Goal: Task Accomplishment & Management: Complete application form

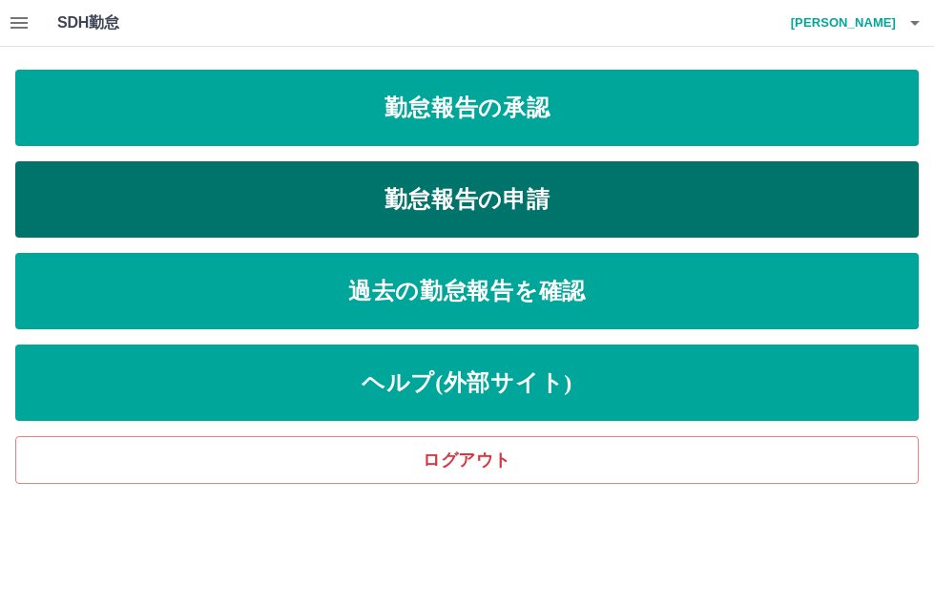
click at [416, 190] on link "勤怠報告の申請" at bounding box center [467, 199] width 904 height 76
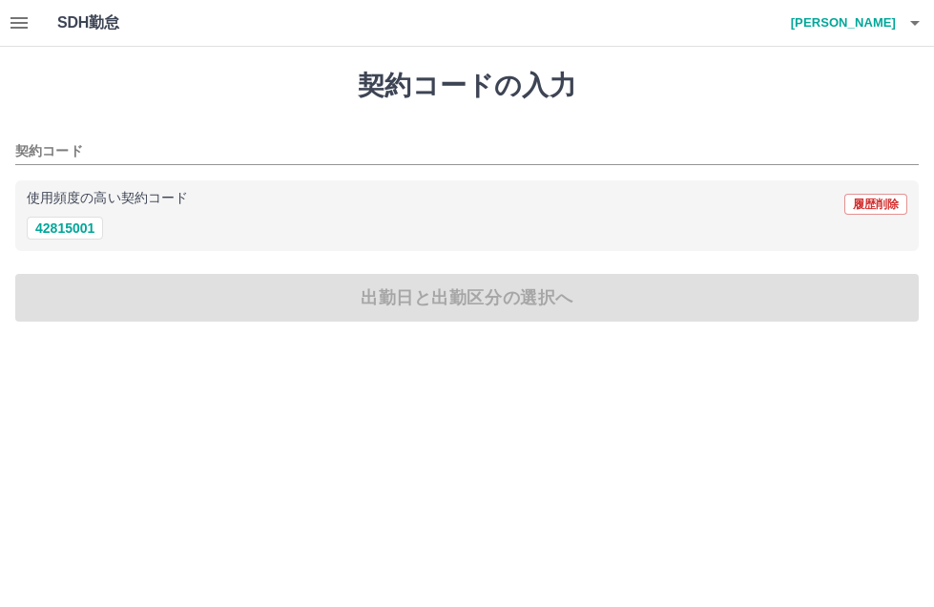
click at [9, 25] on icon "button" at bounding box center [19, 22] width 23 height 23
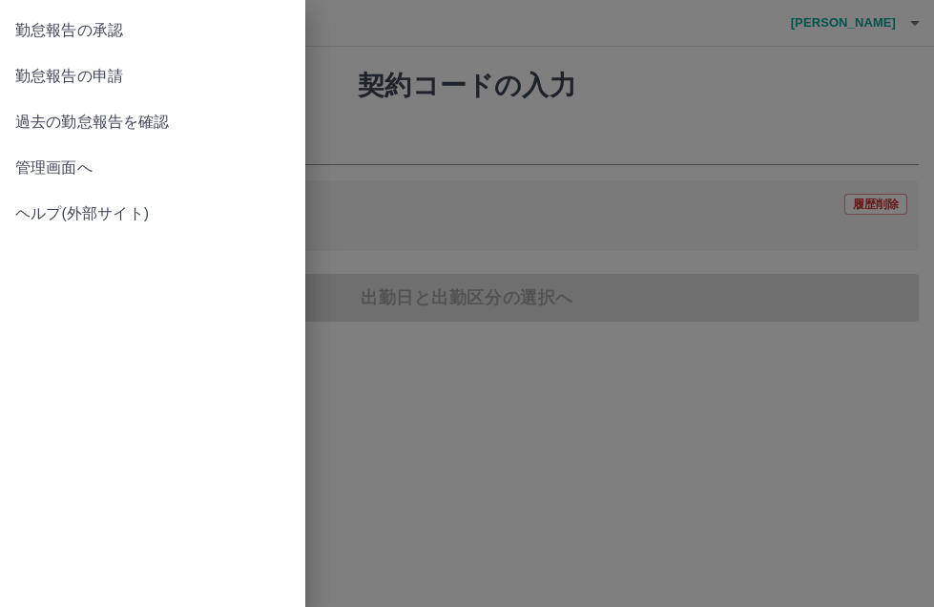
click at [54, 40] on span "勤怠報告の承認" at bounding box center [152, 30] width 275 height 23
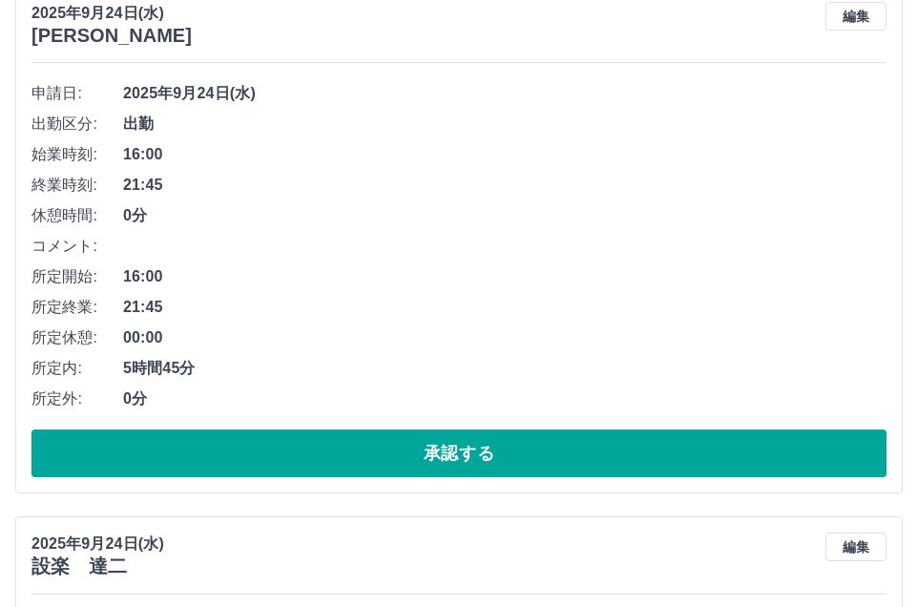
scroll to position [2256, 0]
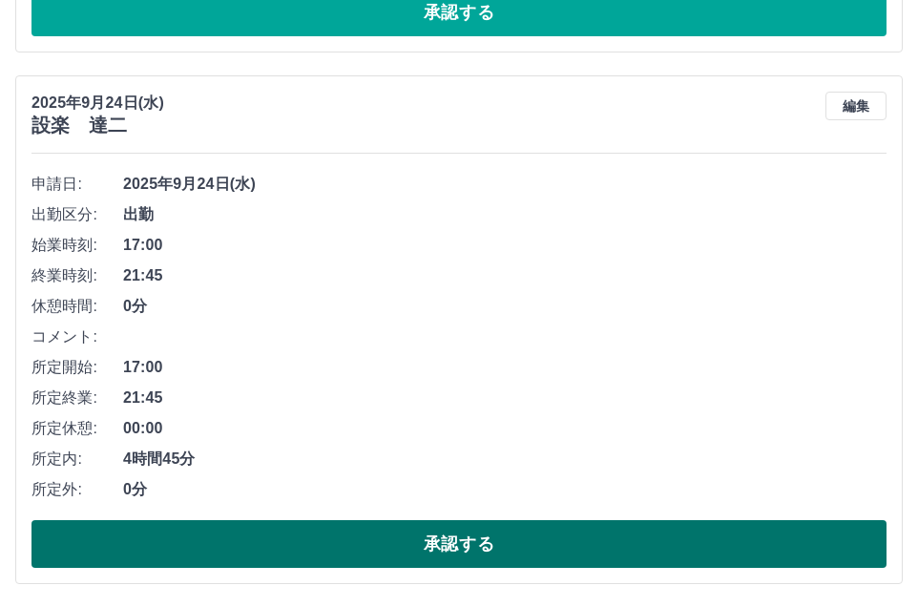
click at [285, 547] on button "承認する" at bounding box center [458, 544] width 855 height 48
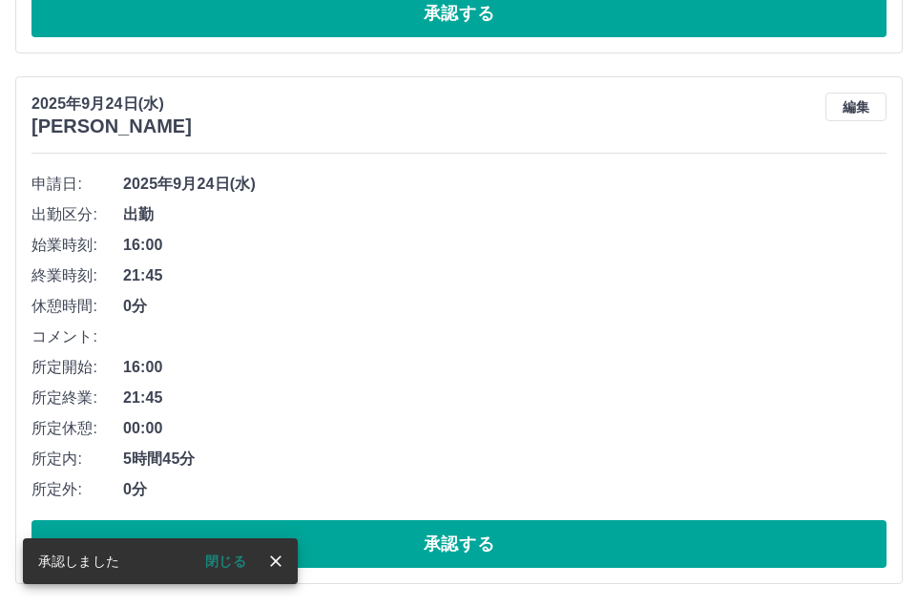
scroll to position [1725, 0]
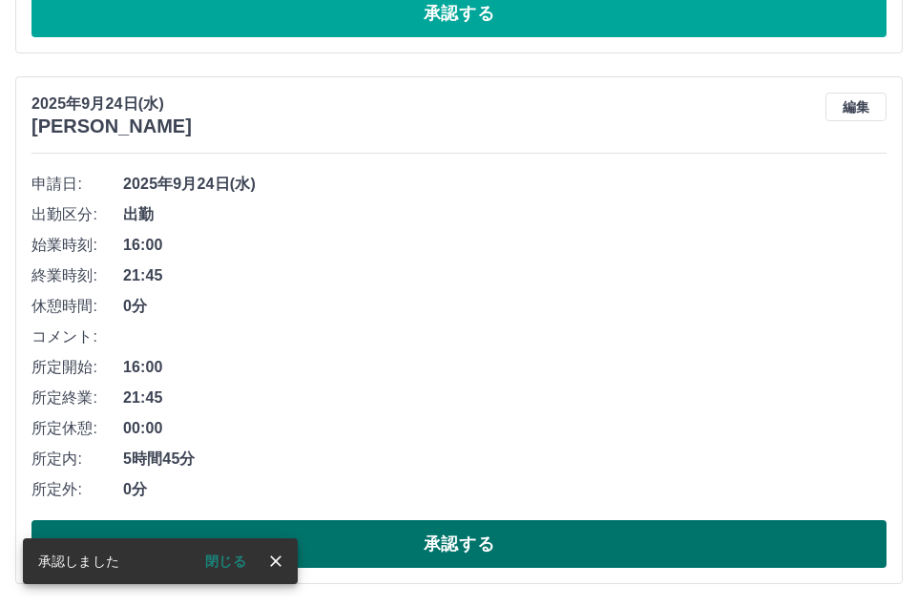
click at [410, 564] on button "承認する" at bounding box center [458, 544] width 855 height 48
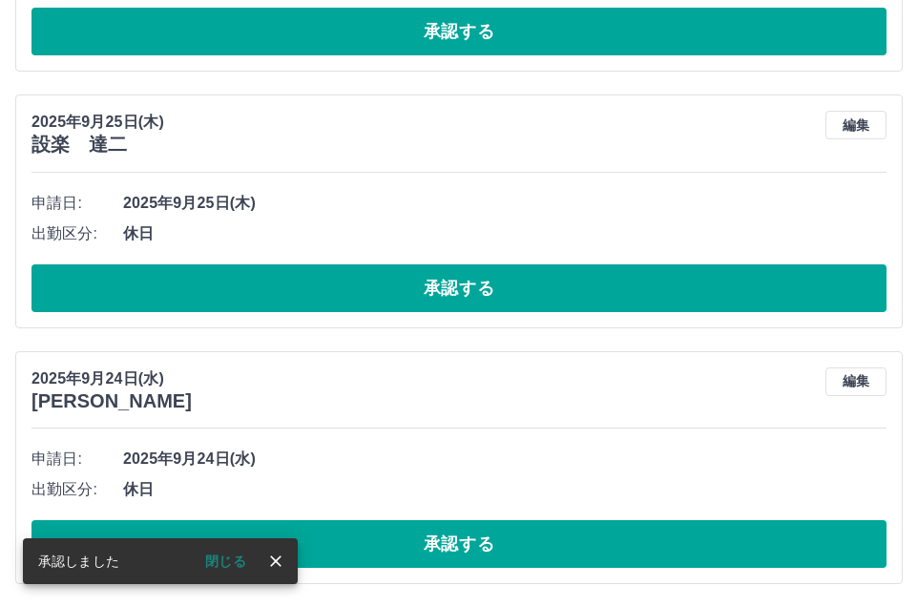
scroll to position [1194, 0]
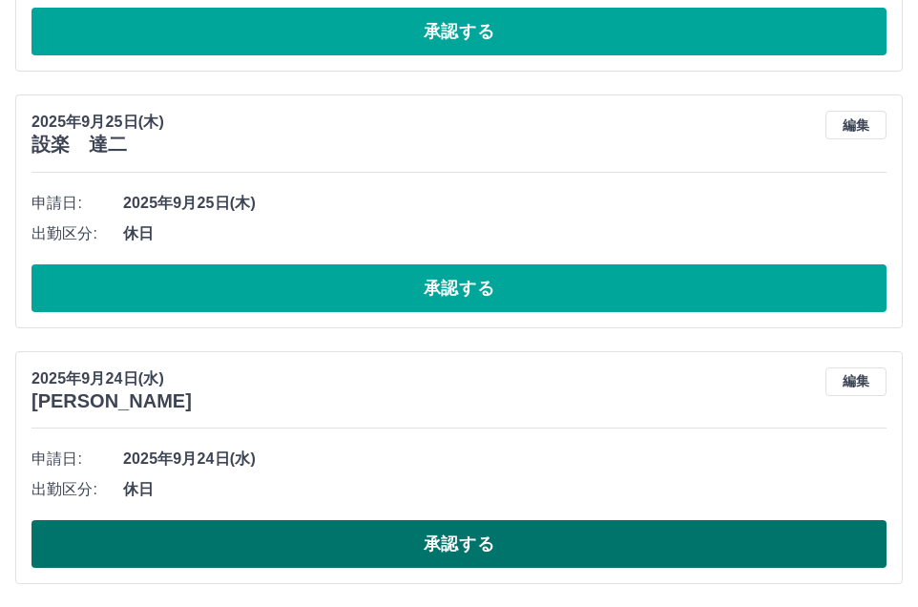
click at [412, 561] on button "承認する" at bounding box center [458, 544] width 855 height 48
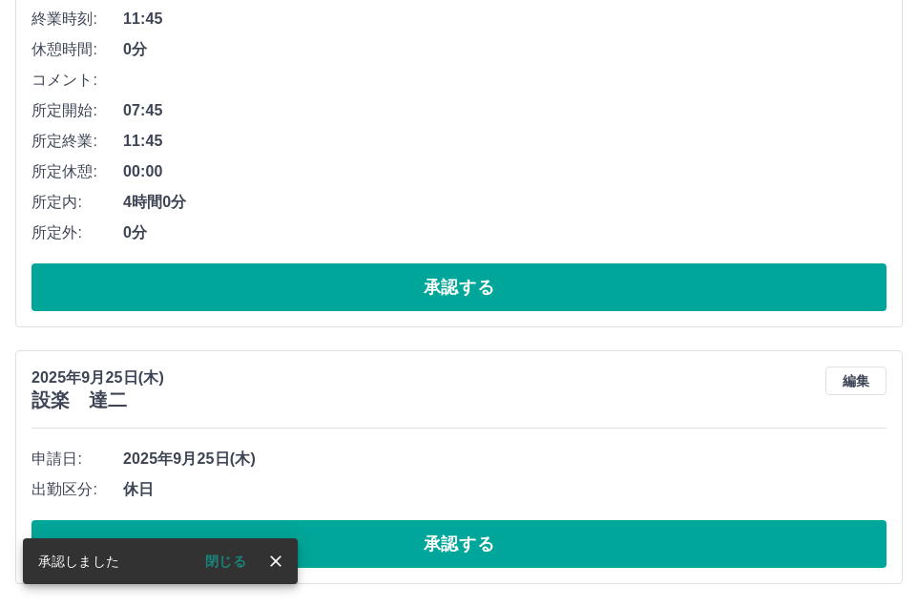
scroll to position [938, 0]
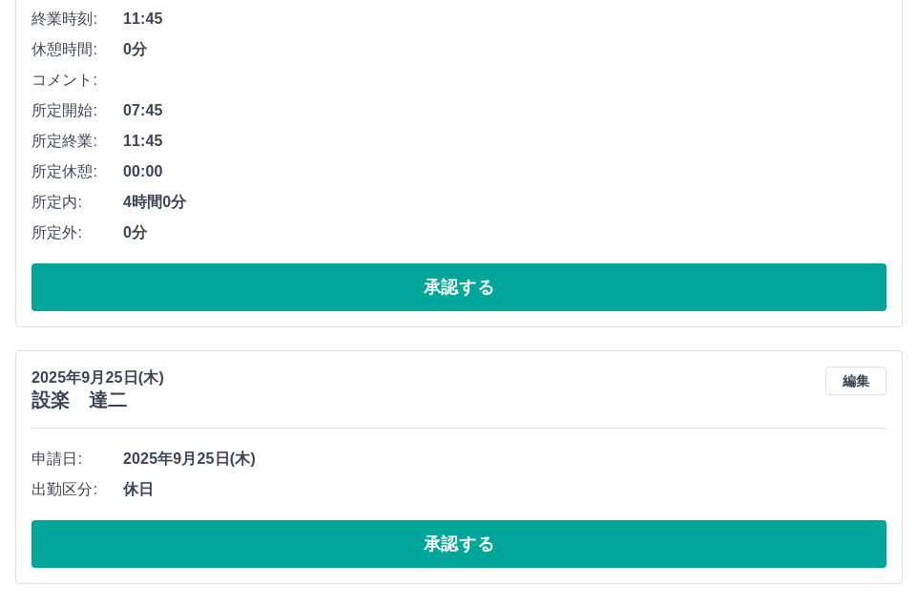
click at [412, 560] on button "承認する" at bounding box center [458, 544] width 855 height 48
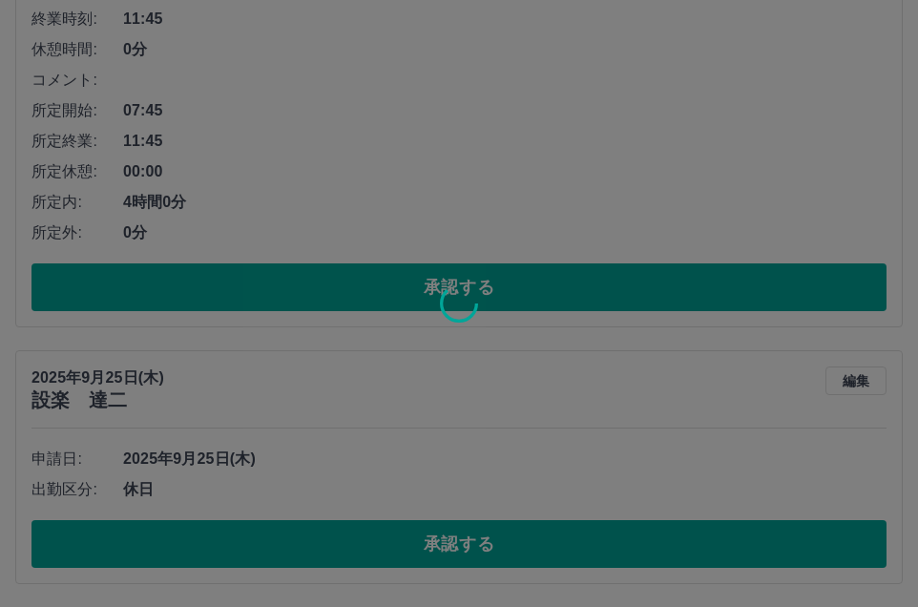
scroll to position [682, 0]
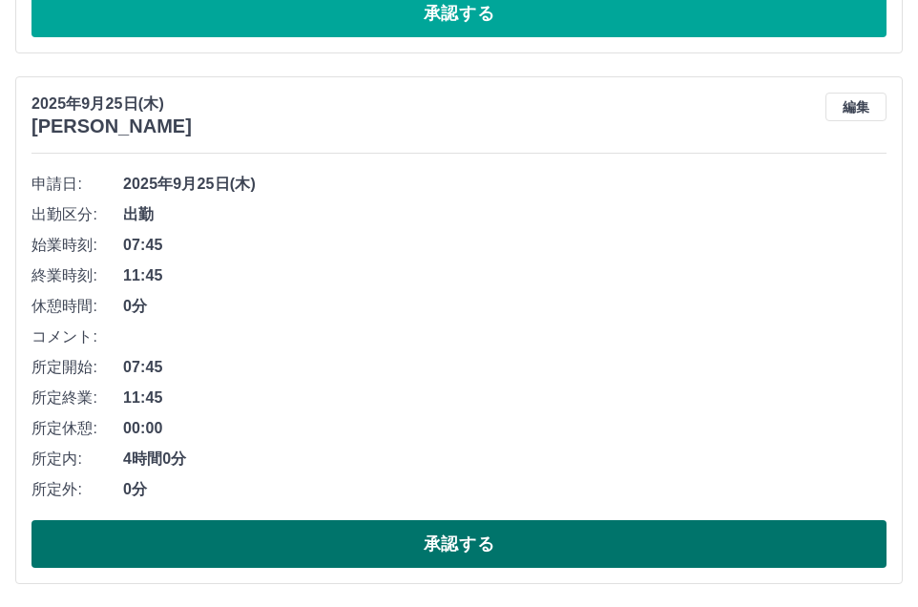
click at [384, 548] on button "承認する" at bounding box center [458, 544] width 855 height 48
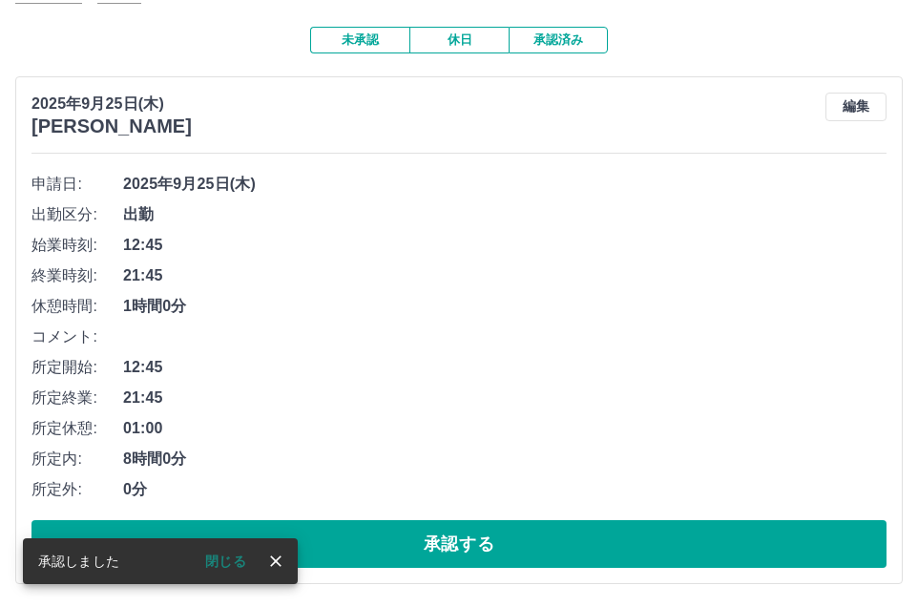
scroll to position [151, 0]
click at [384, 543] on button "承認する" at bounding box center [458, 544] width 855 height 48
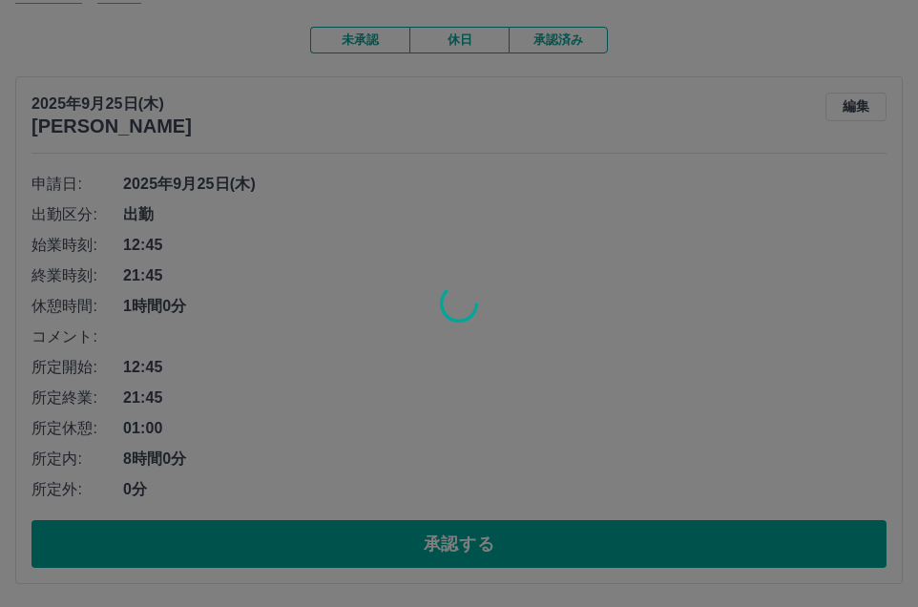
scroll to position [0, 0]
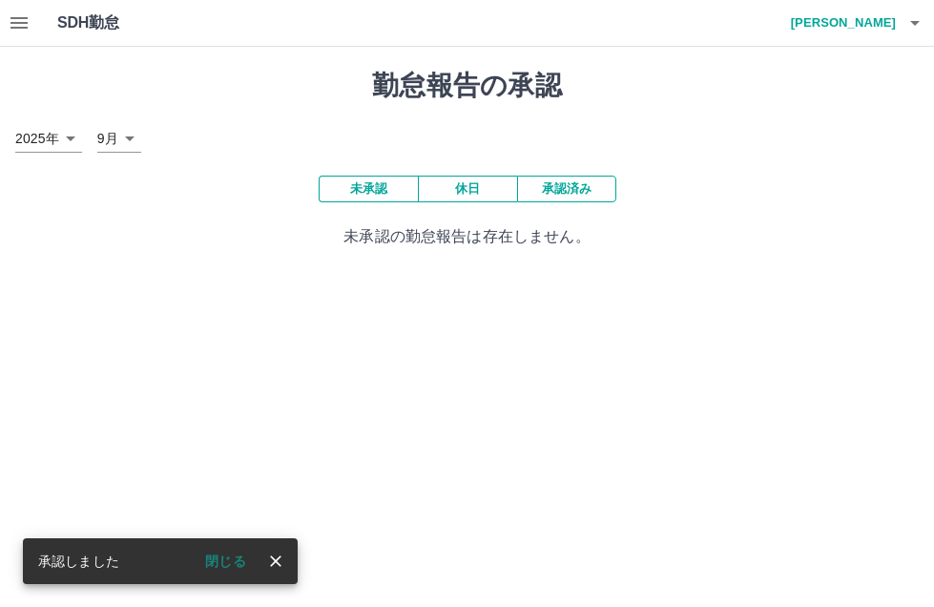
click at [20, 13] on icon "button" at bounding box center [19, 22] width 23 height 23
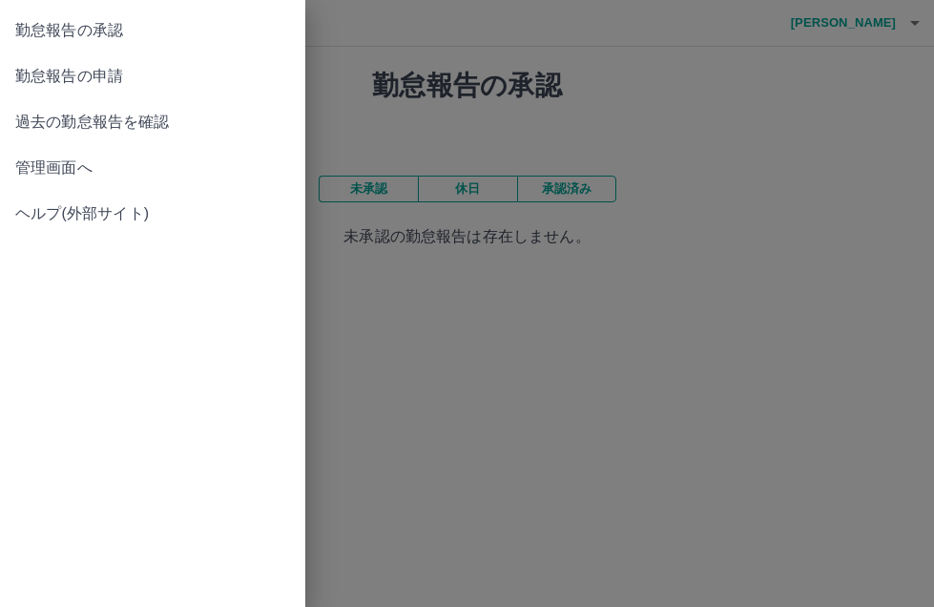
click at [52, 73] on span "勤怠報告の申請" at bounding box center [152, 76] width 275 height 23
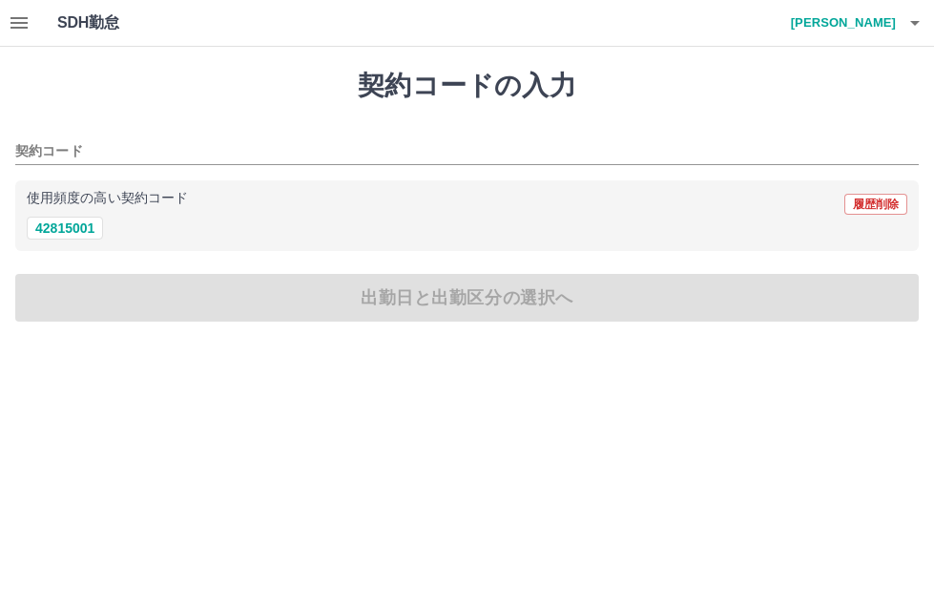
click at [14, 20] on icon "button" at bounding box center [19, 22] width 23 height 23
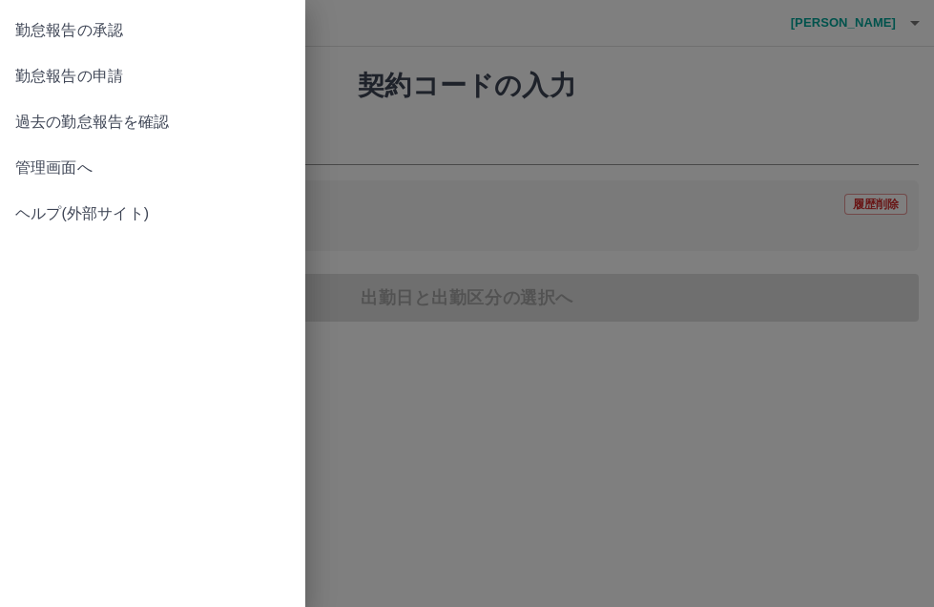
click at [71, 126] on span "過去の勤怠報告を確認" at bounding box center [152, 122] width 275 height 23
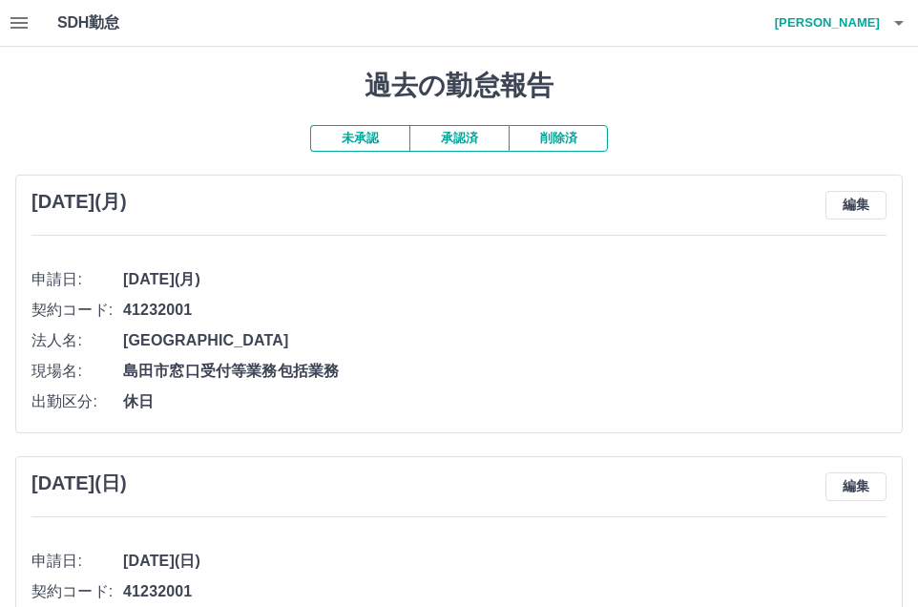
click at [448, 141] on button "承認済" at bounding box center [458, 138] width 99 height 27
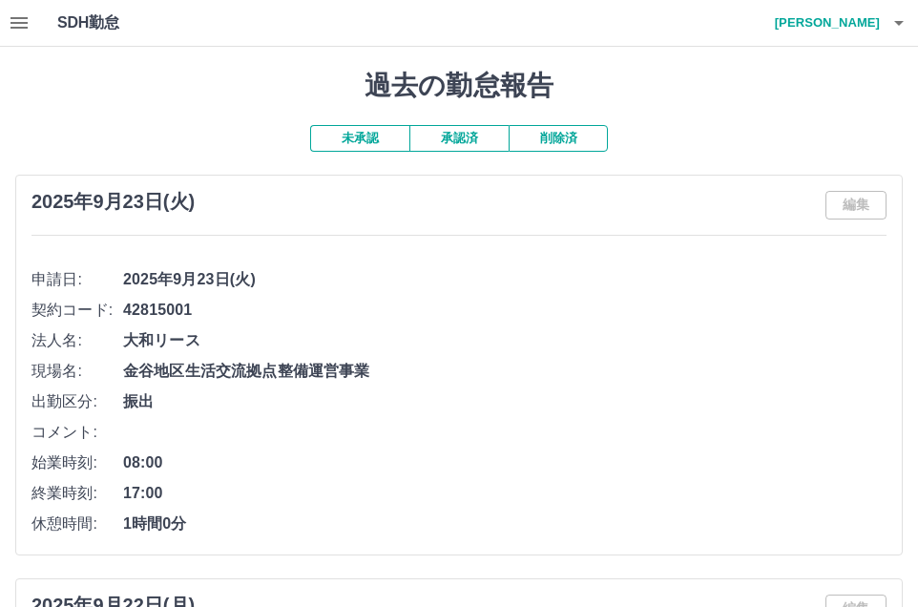
click at [31, 30] on button "button" at bounding box center [19, 23] width 38 height 46
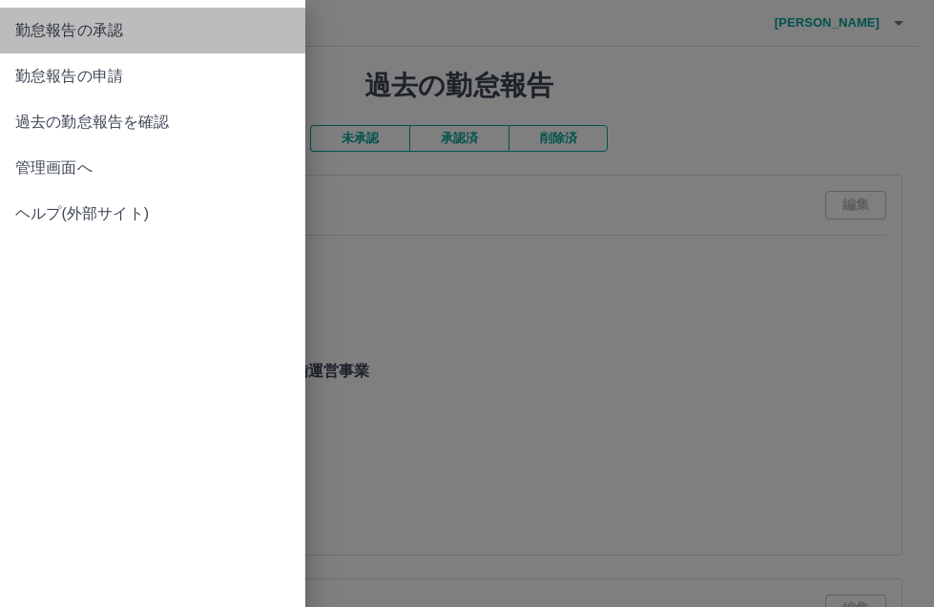
click at [71, 33] on span "勤怠報告の承認" at bounding box center [152, 30] width 275 height 23
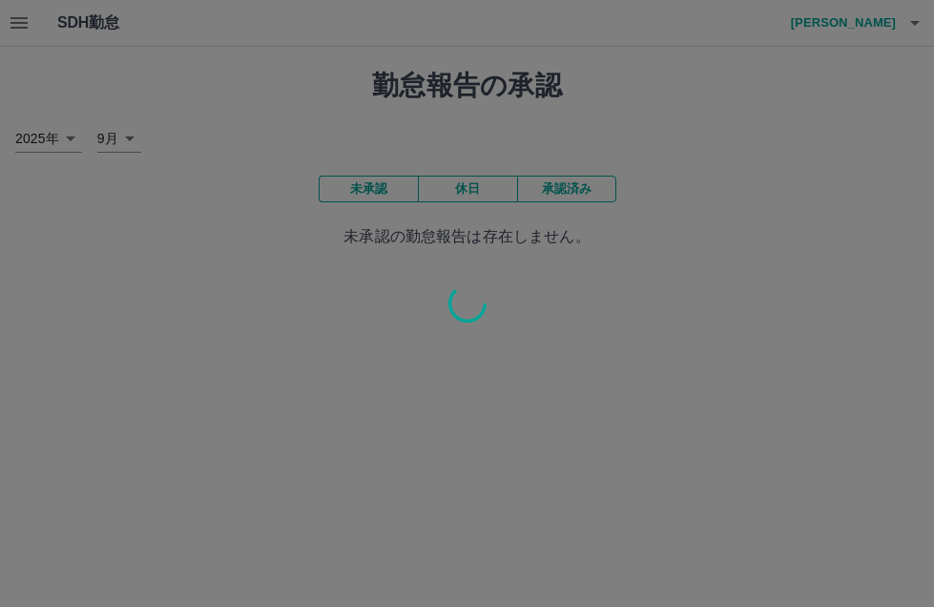
click at [24, 25] on div at bounding box center [467, 303] width 934 height 607
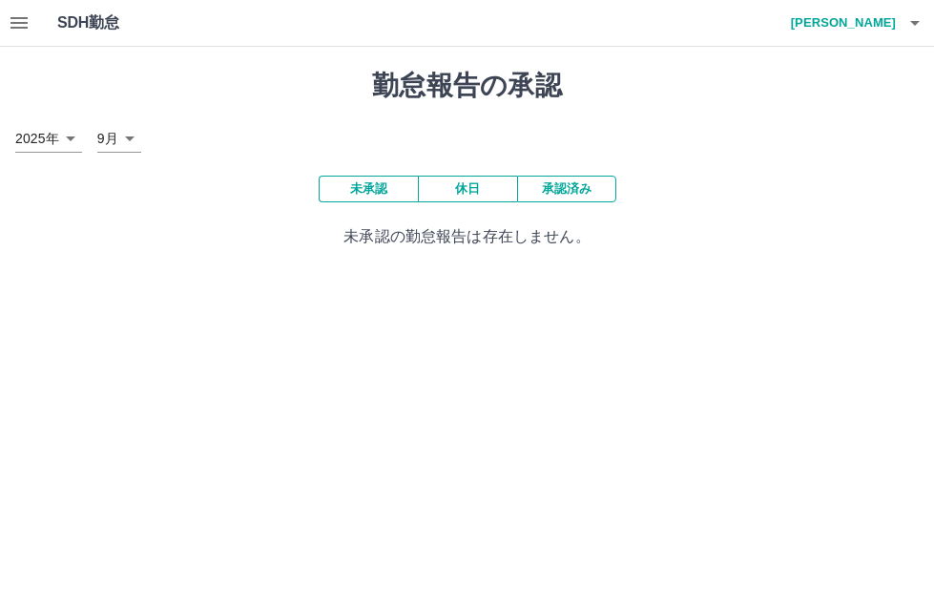
click at [22, 22] on icon "button" at bounding box center [18, 22] width 17 height 11
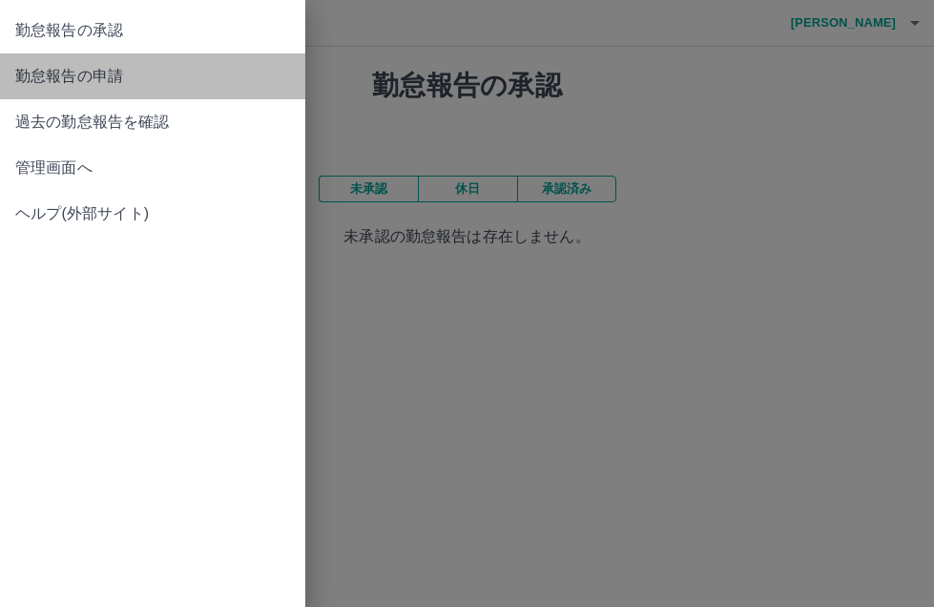
click at [41, 68] on span "勤怠報告の申請" at bounding box center [152, 76] width 275 height 23
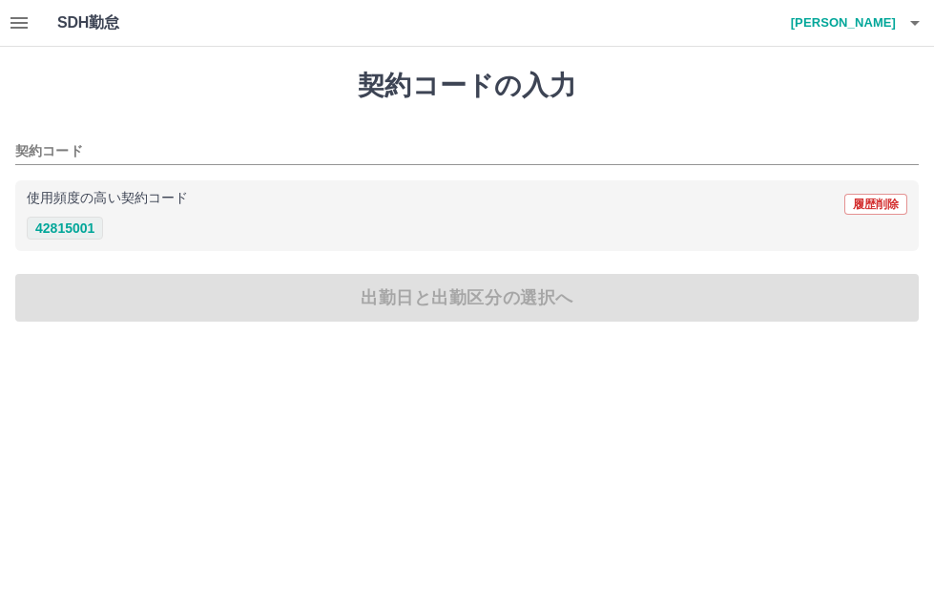
click at [39, 221] on button "42815001" at bounding box center [65, 228] width 76 height 23
type input "********"
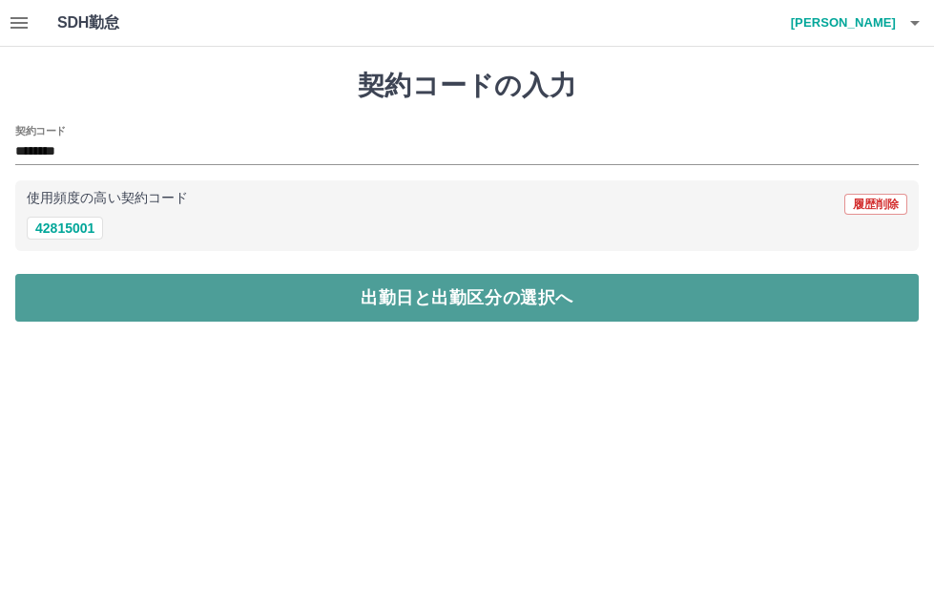
click at [143, 301] on button "出勤日と出勤区分の選択へ" at bounding box center [467, 298] width 904 height 48
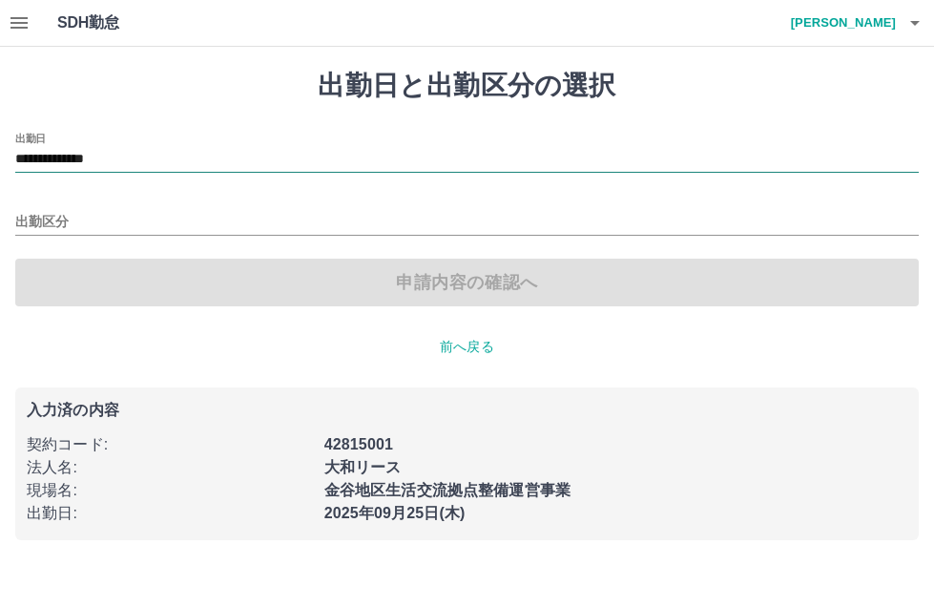
click at [116, 163] on input "**********" at bounding box center [467, 160] width 904 height 24
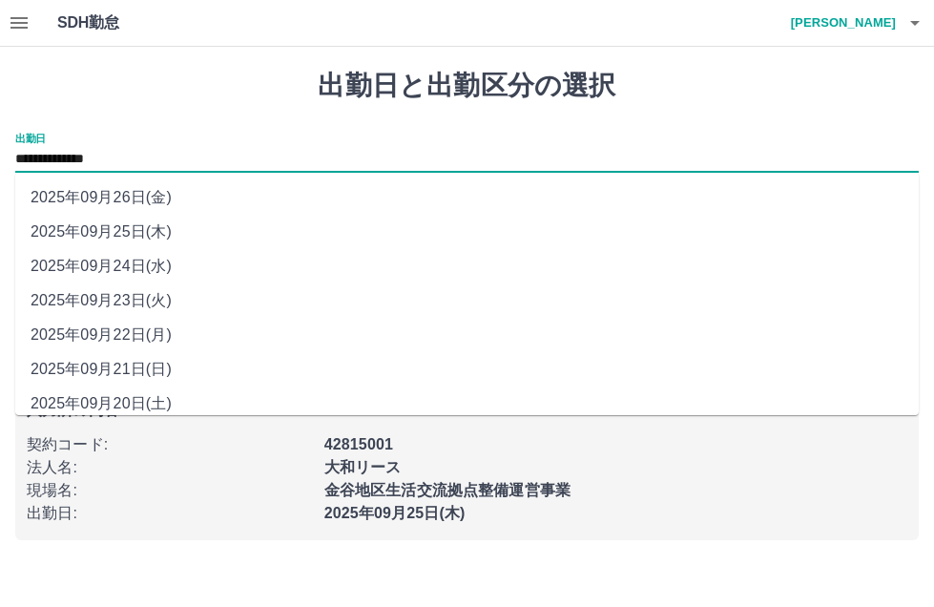
click at [120, 220] on li "2025年09月25日(木)" at bounding box center [467, 232] width 904 height 34
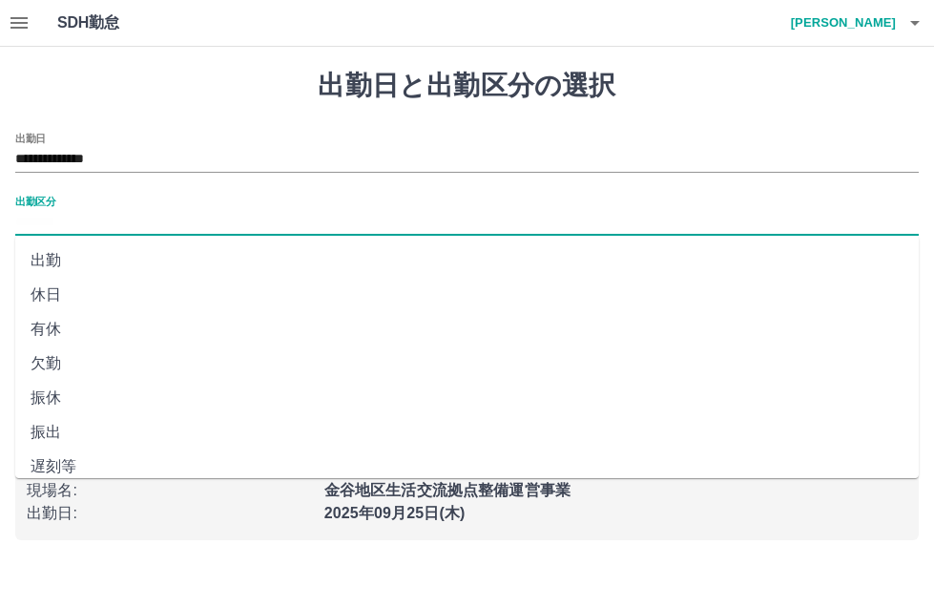
click at [103, 233] on input "出勤区分" at bounding box center [467, 223] width 904 height 24
click at [102, 253] on li "出勤" at bounding box center [467, 260] width 904 height 34
type input "**"
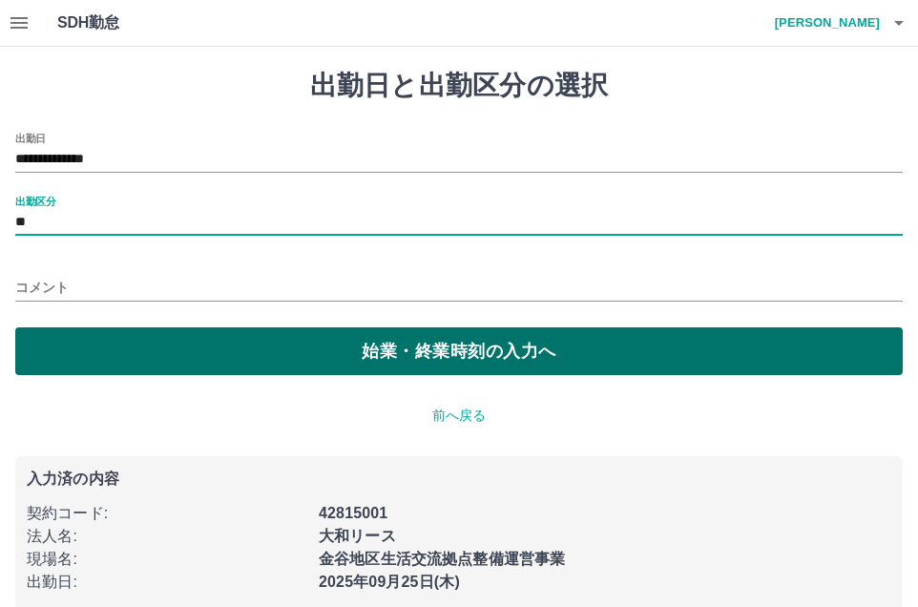
click at [167, 342] on button "始業・終業時刻の入力へ" at bounding box center [459, 351] width 888 height 48
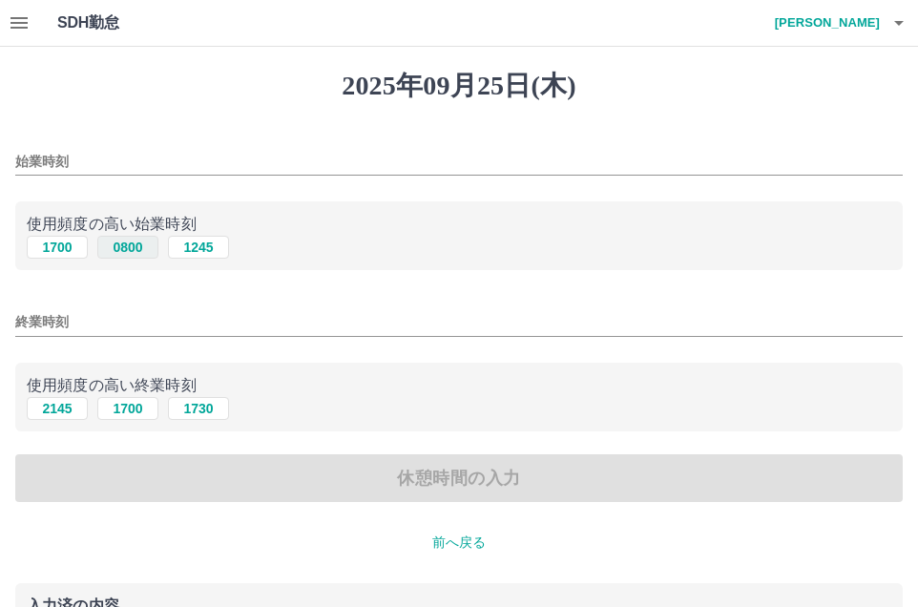
click at [116, 248] on button "0800" at bounding box center [127, 247] width 61 height 23
type input "****"
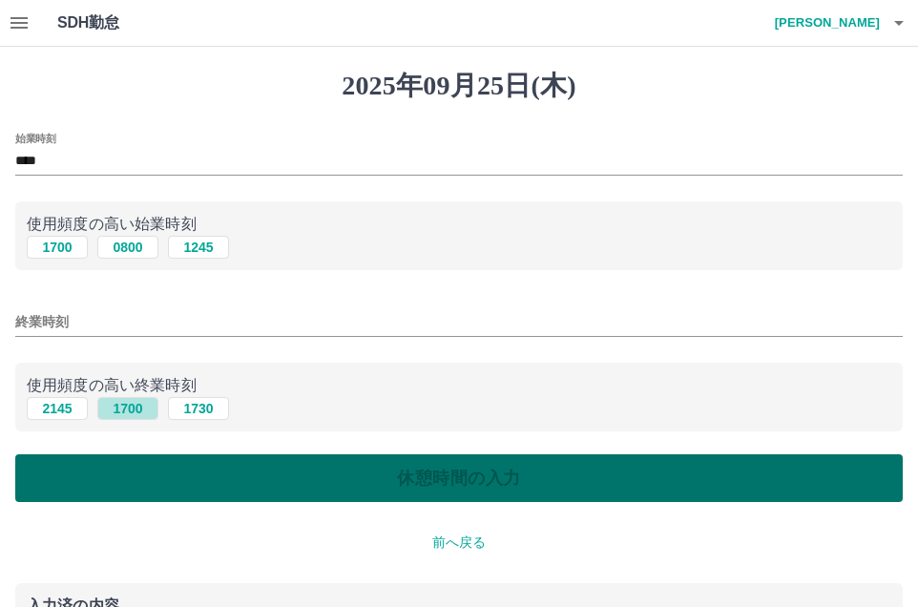
drag, startPoint x: 121, startPoint y: 409, endPoint x: 169, endPoint y: 456, distance: 66.8
click at [120, 409] on button "1700" at bounding box center [127, 408] width 61 height 23
type input "****"
click at [199, 490] on button "休憩時間の入力" at bounding box center [459, 478] width 888 height 48
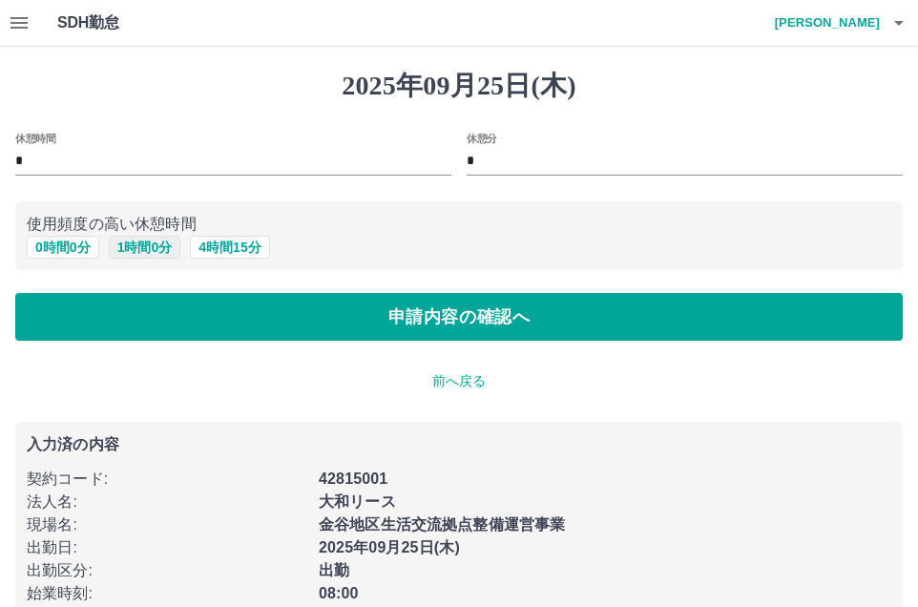
click at [139, 242] on button "1 時間 0 分" at bounding box center [145, 247] width 73 height 23
type input "*"
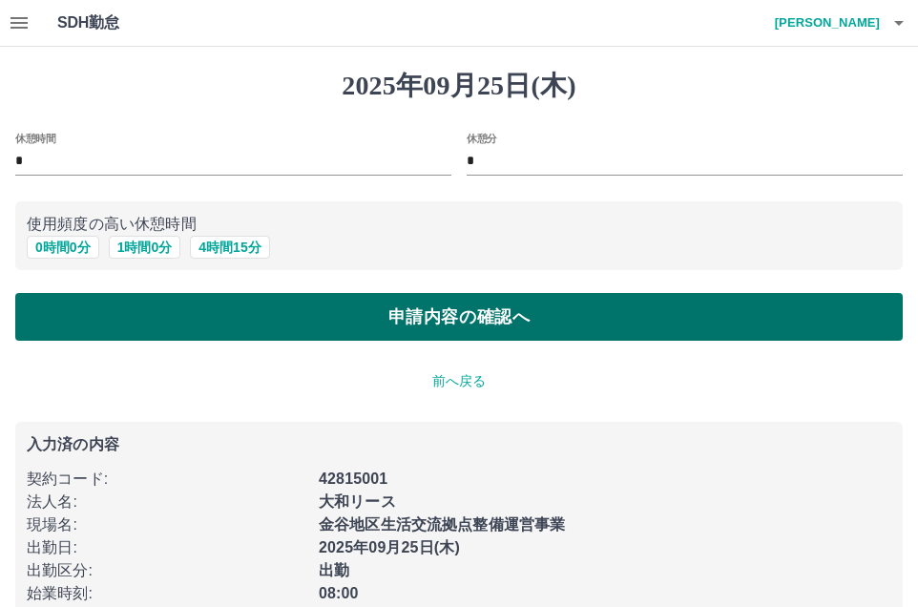
click at [153, 334] on button "申請内容の確認へ" at bounding box center [459, 317] width 888 height 48
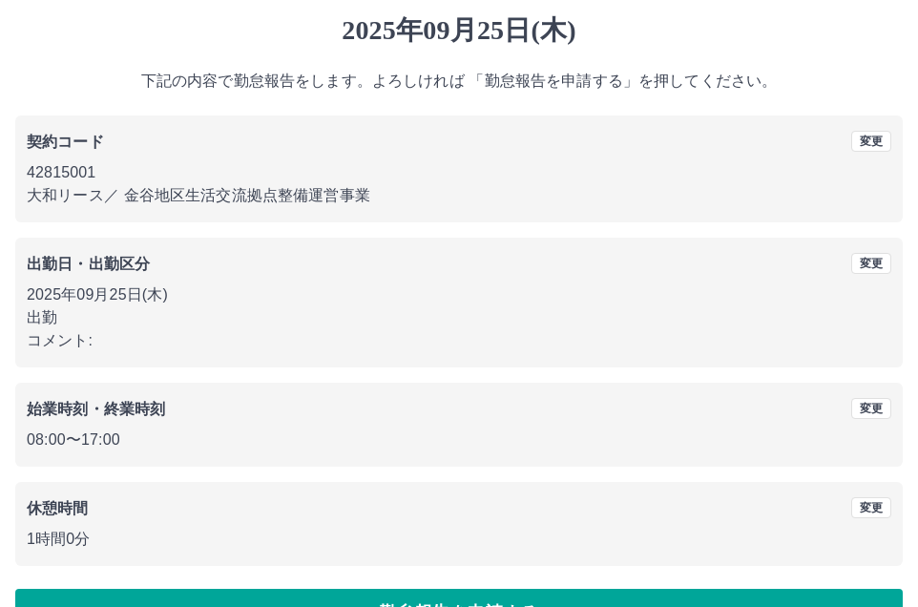
scroll to position [108, 0]
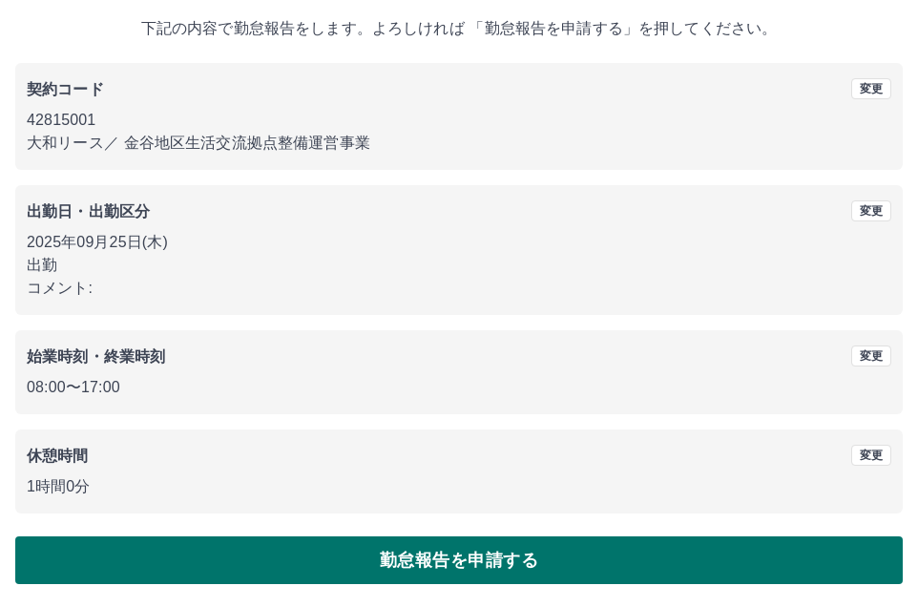
click at [229, 554] on button "勤怠報告を申請する" at bounding box center [459, 560] width 888 height 48
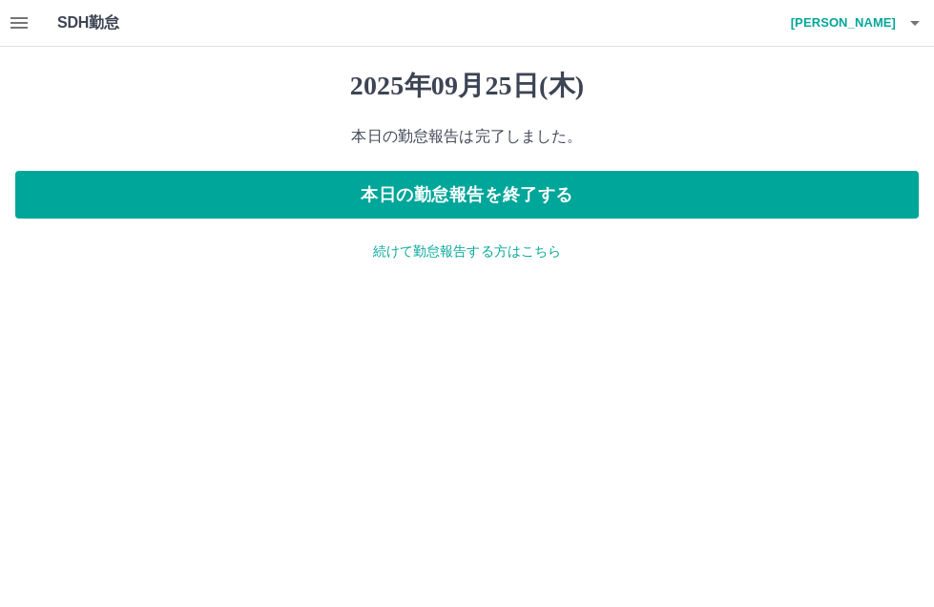
click at [423, 248] on p "続けて勤怠報告する方はこちら" at bounding box center [467, 251] width 904 height 20
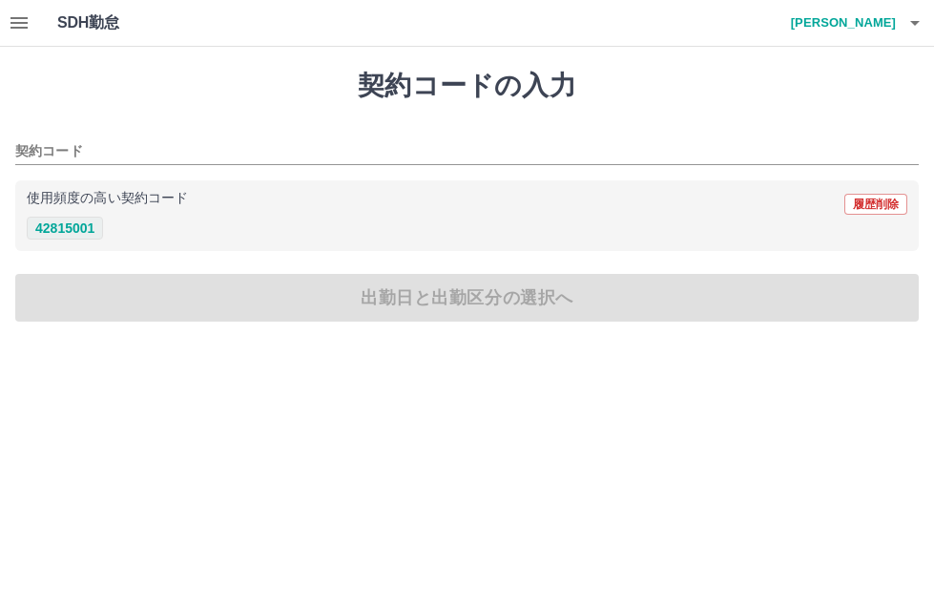
click at [60, 232] on button "42815001" at bounding box center [65, 228] width 76 height 23
type input "********"
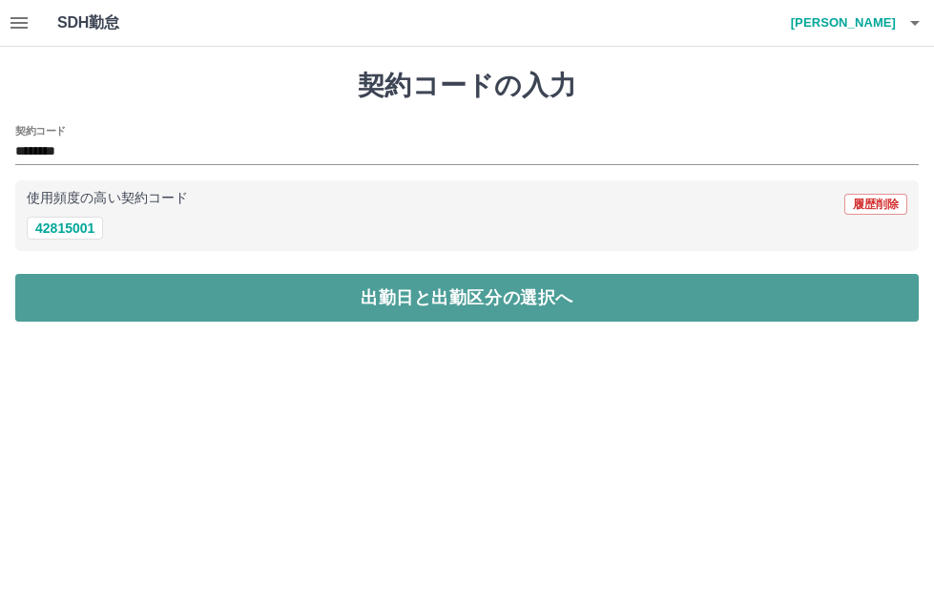
click at [94, 282] on button "出勤日と出勤区分の選択へ" at bounding box center [467, 298] width 904 height 48
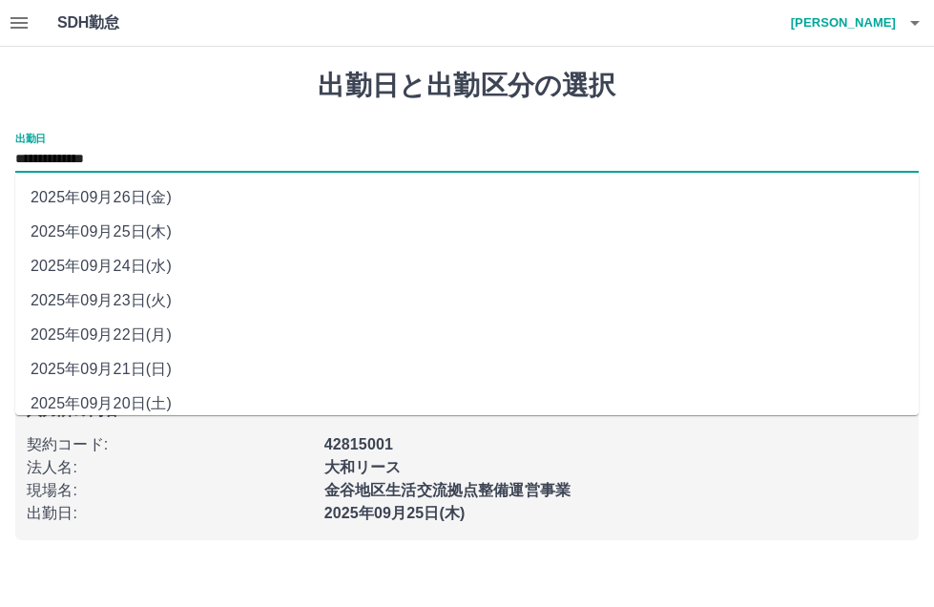
click at [107, 167] on input "**********" at bounding box center [467, 160] width 904 height 24
click at [107, 160] on input "**********" at bounding box center [467, 160] width 904 height 24
click at [268, 121] on div "**********" at bounding box center [467, 305] width 934 height 516
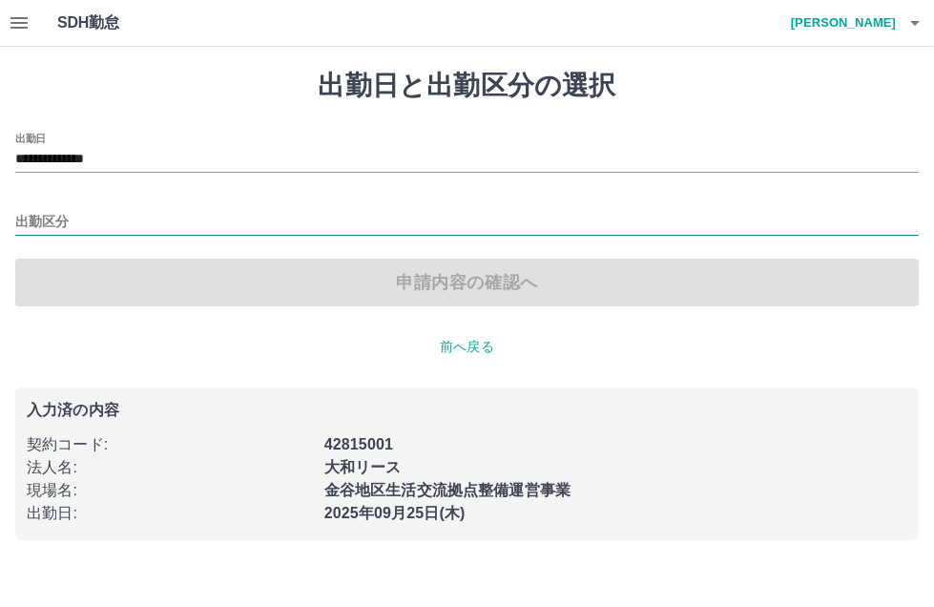
click at [154, 220] on input "出勤区分" at bounding box center [467, 223] width 904 height 24
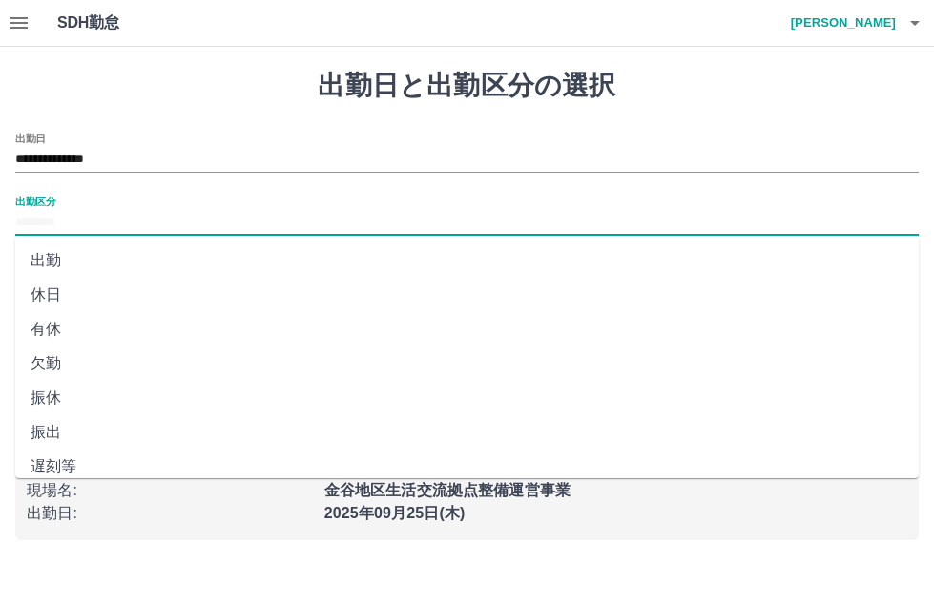
click at [143, 248] on li "出勤" at bounding box center [467, 260] width 904 height 34
type input "**"
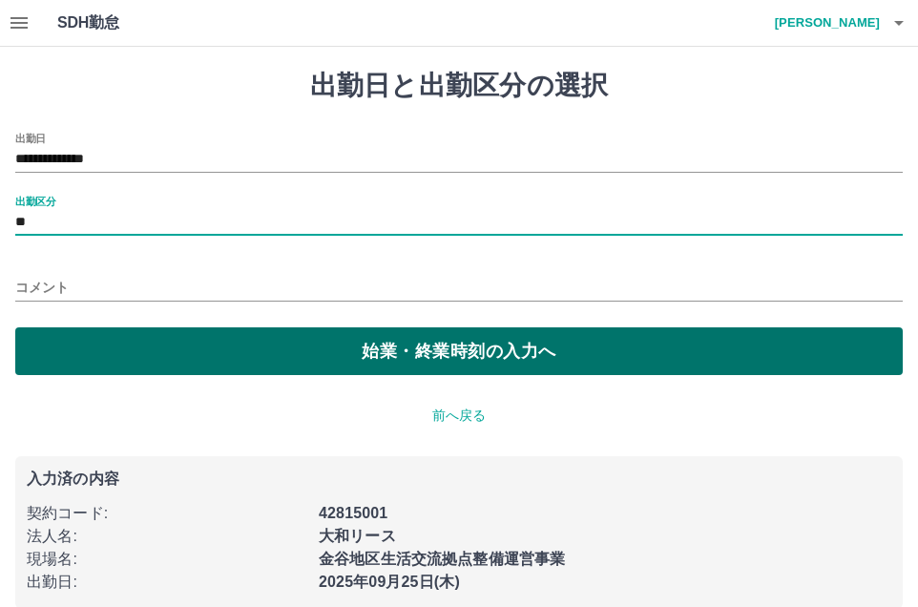
click at [190, 346] on button "始業・終業時刻の入力へ" at bounding box center [459, 351] width 888 height 48
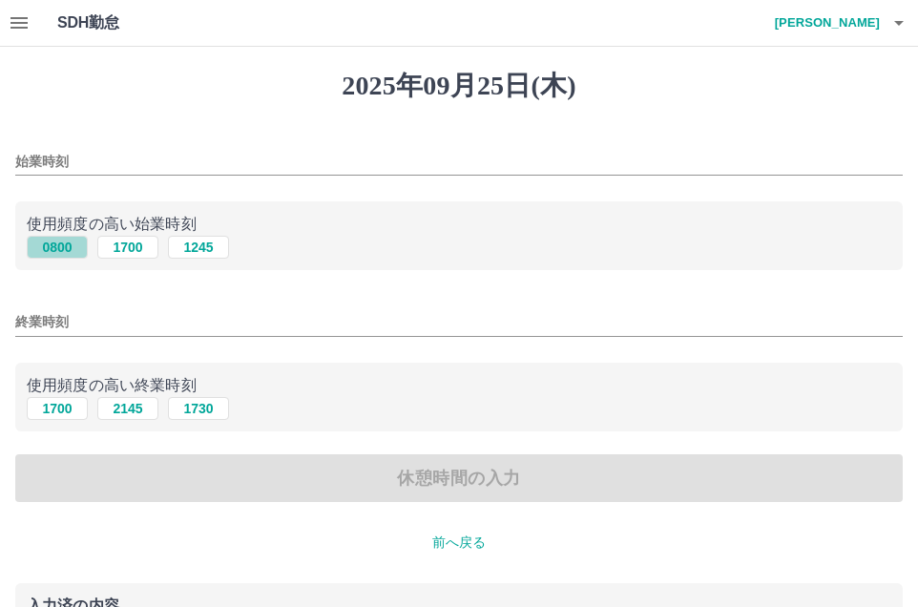
click at [69, 251] on button "0800" at bounding box center [57, 247] width 61 height 23
type input "****"
click at [187, 403] on button "1730" at bounding box center [198, 408] width 61 height 23
type input "****"
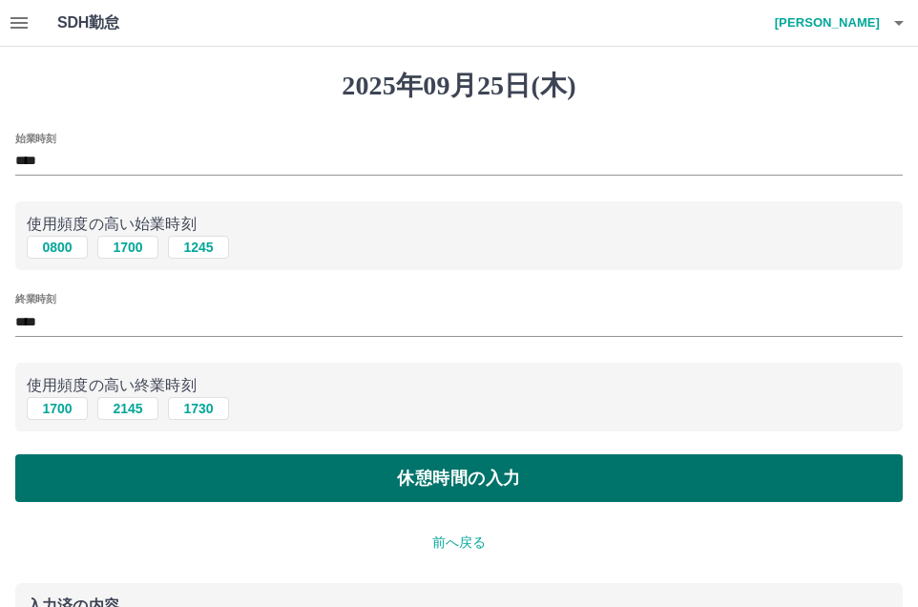
click at [249, 478] on button "休憩時間の入力" at bounding box center [459, 478] width 888 height 48
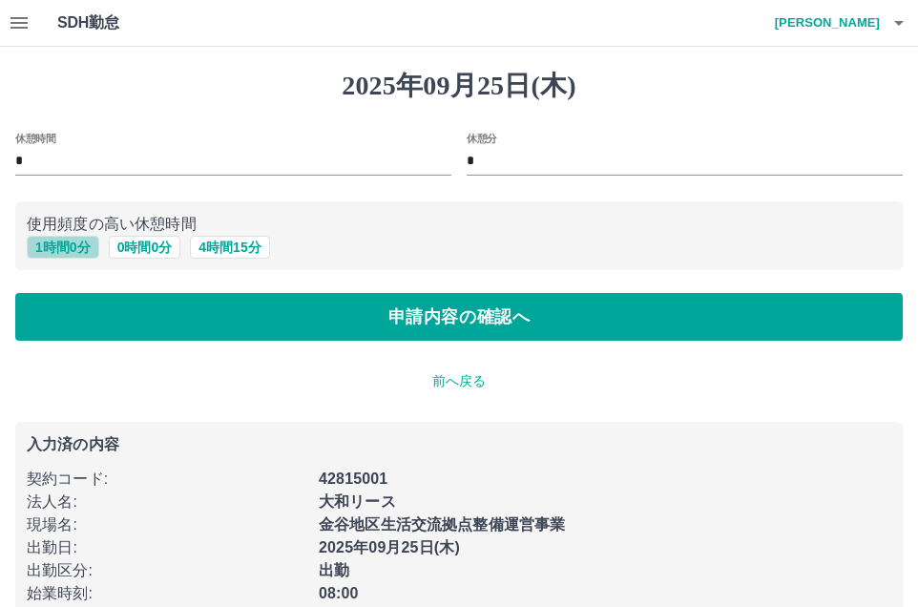
click at [61, 249] on button "1 時間 0 分" at bounding box center [63, 247] width 73 height 23
type input "*"
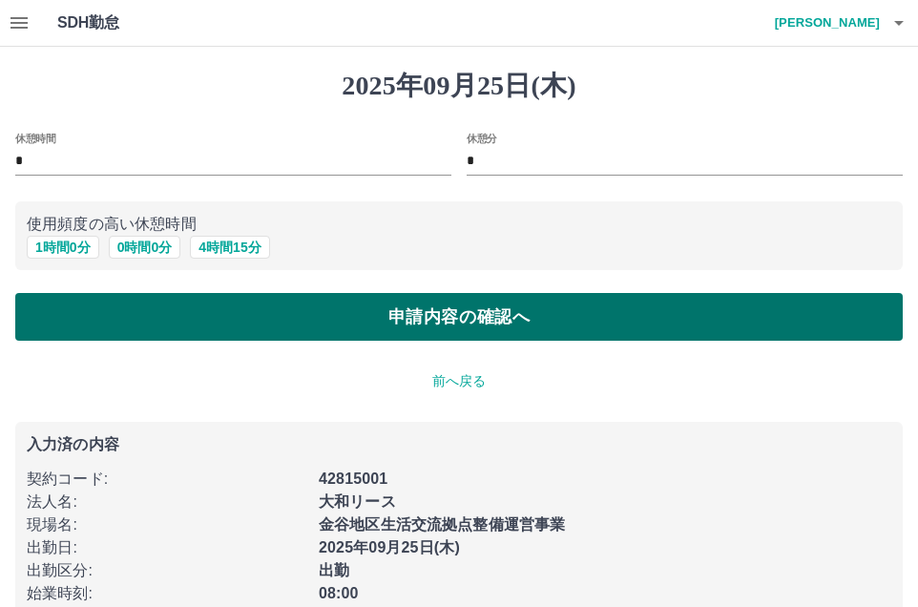
click at [134, 318] on button "申請内容の確認へ" at bounding box center [459, 317] width 888 height 48
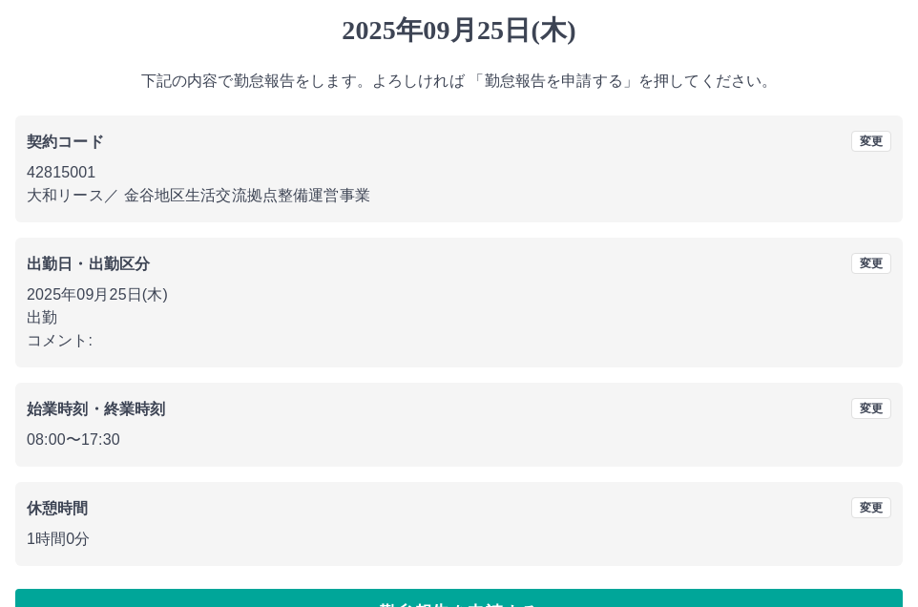
scroll to position [108, 0]
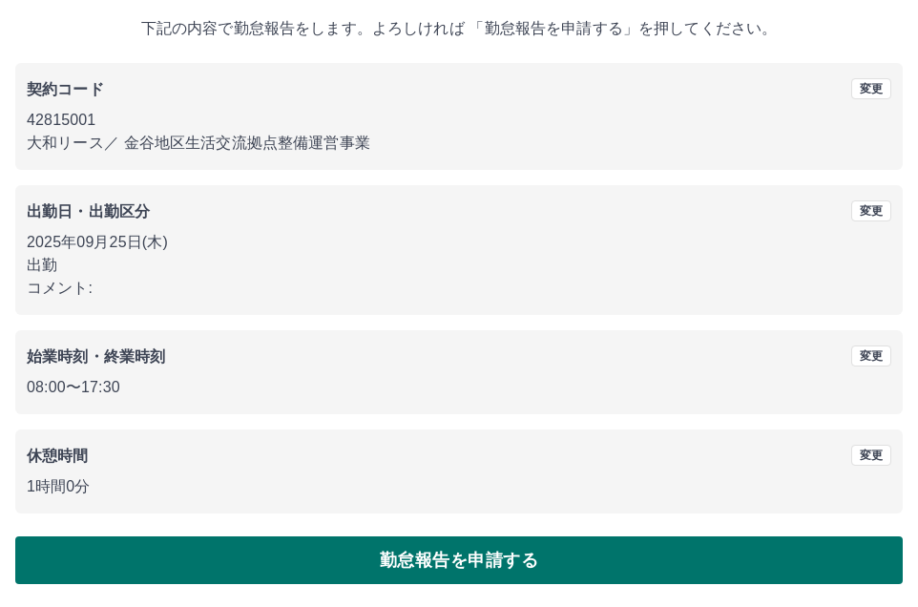
click at [412, 562] on button "勤怠報告を申請する" at bounding box center [459, 560] width 888 height 48
